Goal: Navigation & Orientation: Go to known website

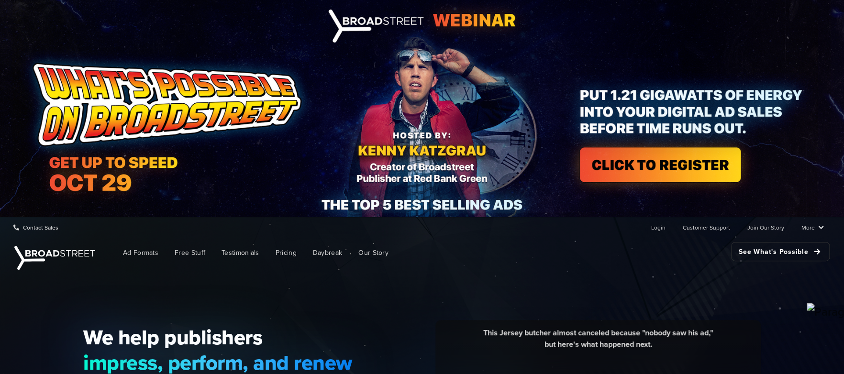
click at [661, 55] on img at bounding box center [422, 108] width 844 height 217
click at [619, 74] on img at bounding box center [422, 108] width 844 height 217
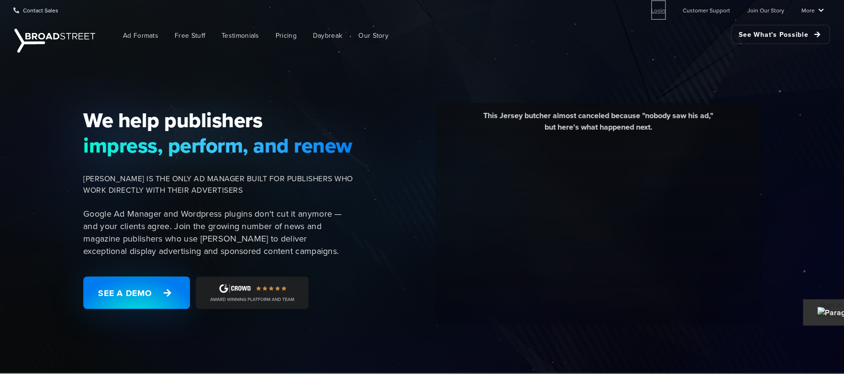
click at [664, 12] on link "Login" at bounding box center [658, 9] width 14 height 19
